Goal: Use online tool/utility: Utilize a website feature to perform a specific function

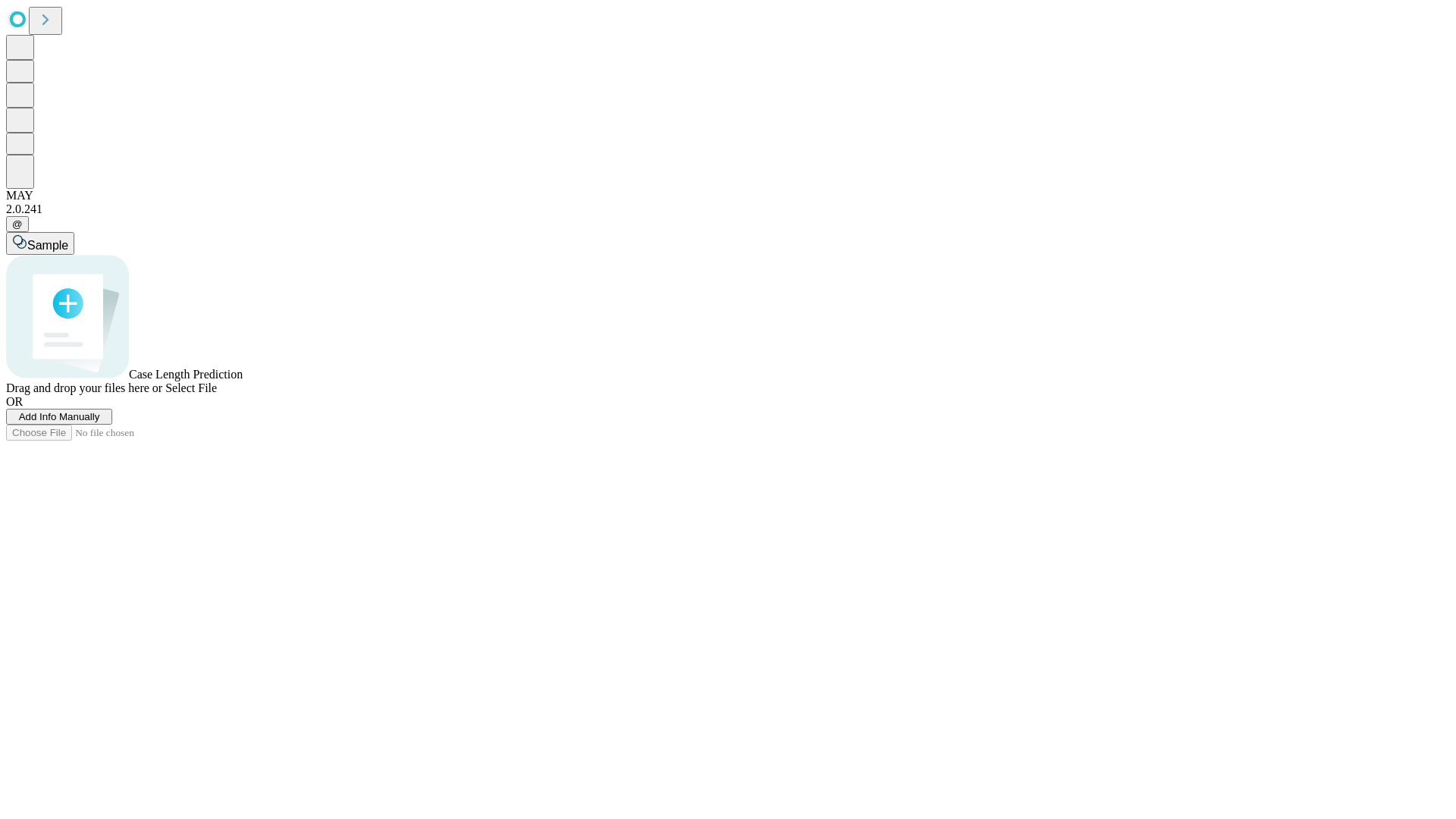
click at [217, 394] on span "Select File" at bounding box center [191, 388] width 51 height 13
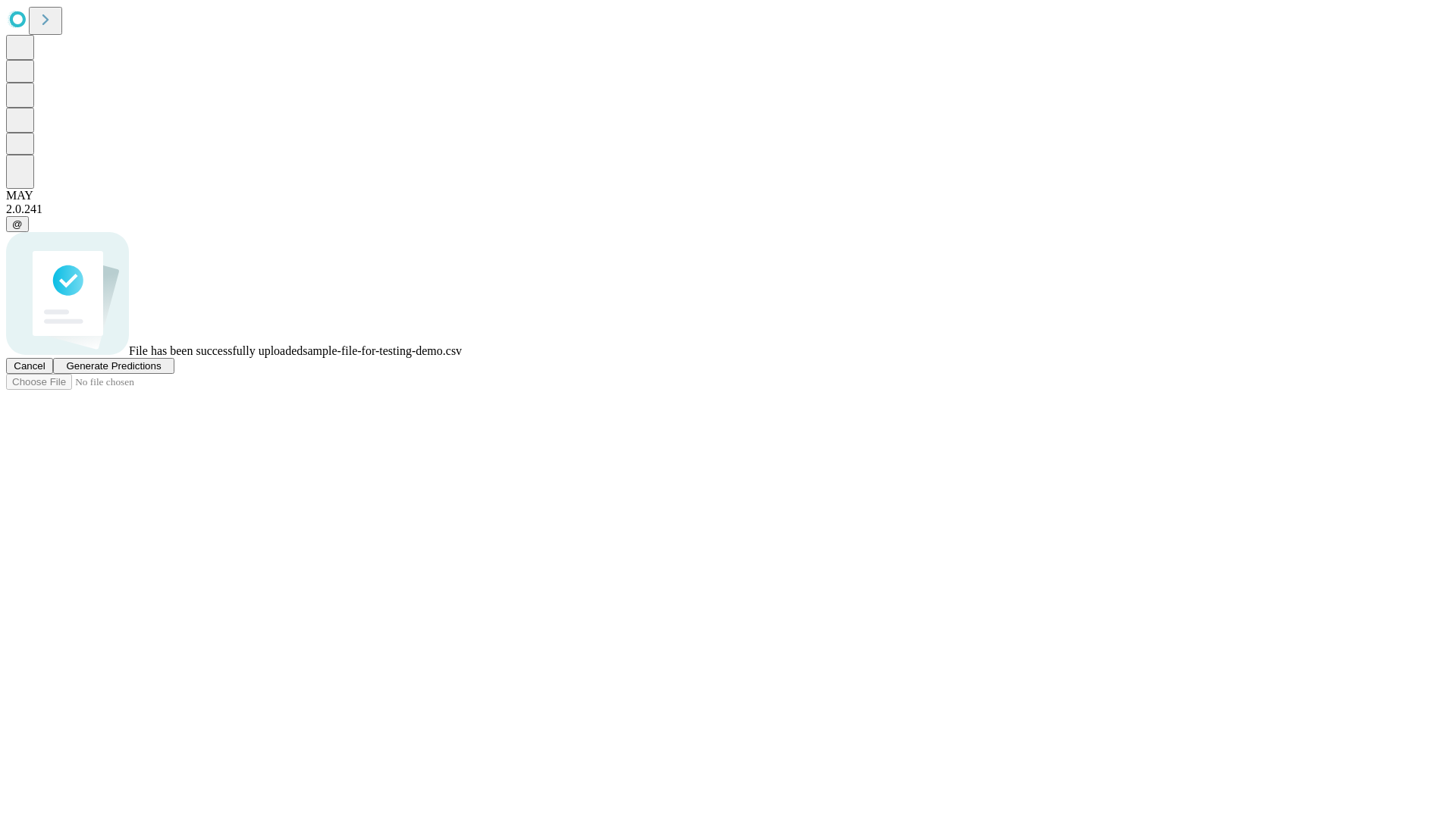
click at [161, 371] on span "Generate Predictions" at bounding box center [113, 366] width 95 height 12
